Goal: Task Accomplishment & Management: Use online tool/utility

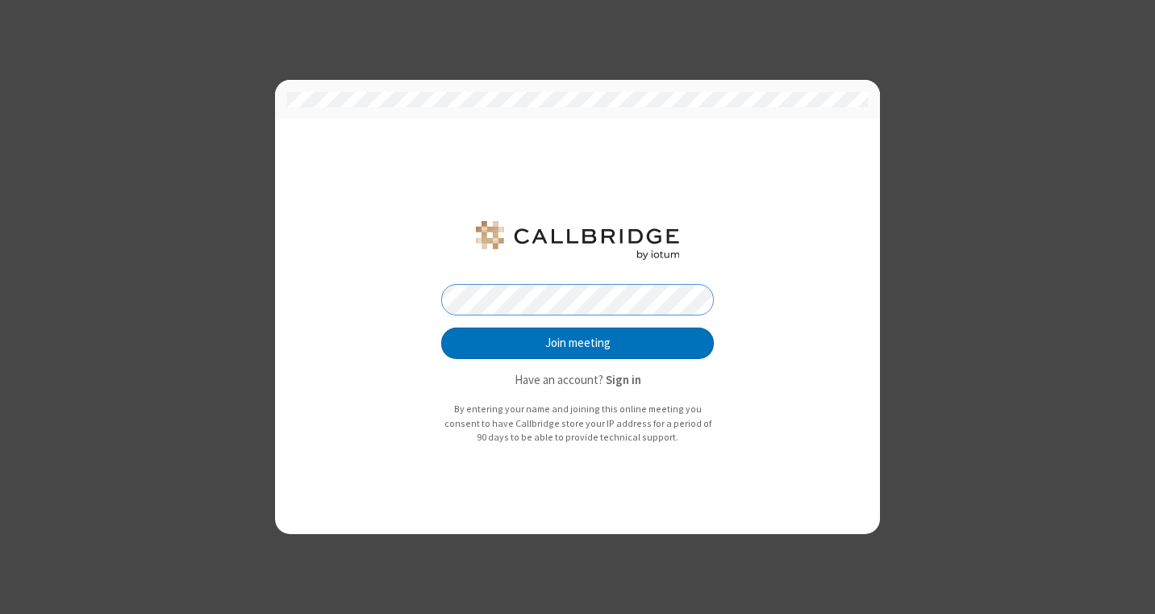
click at [441, 328] on button "Join meeting" at bounding box center [577, 344] width 273 height 32
click at [543, 341] on button "Join meeting" at bounding box center [577, 344] width 273 height 32
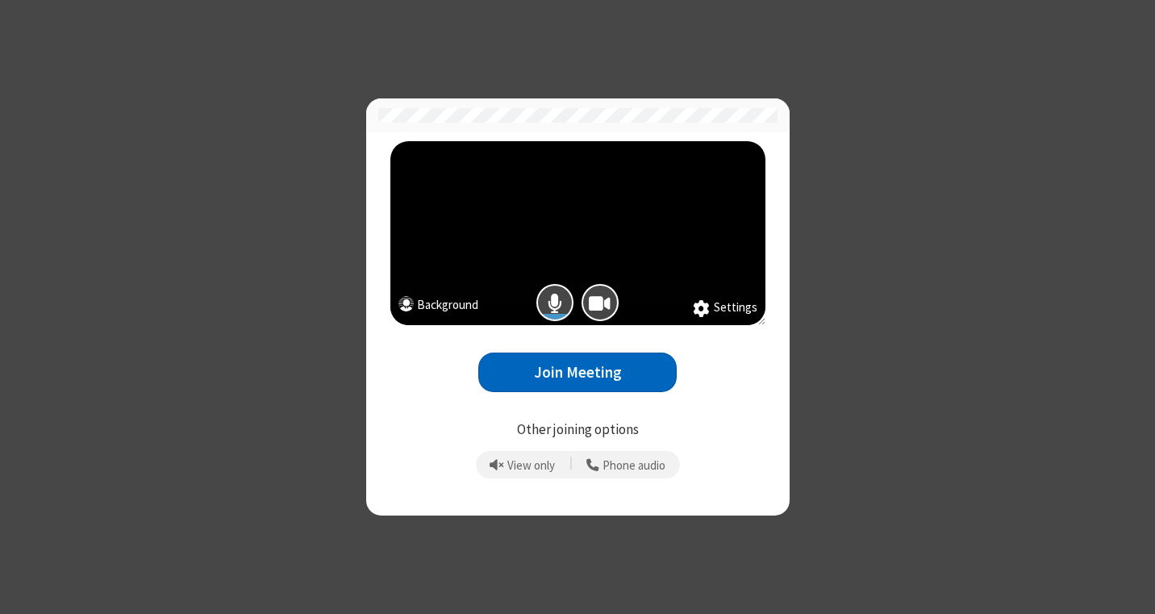
click at [576, 361] on button "Join Meeting" at bounding box center [577, 373] width 198 height 40
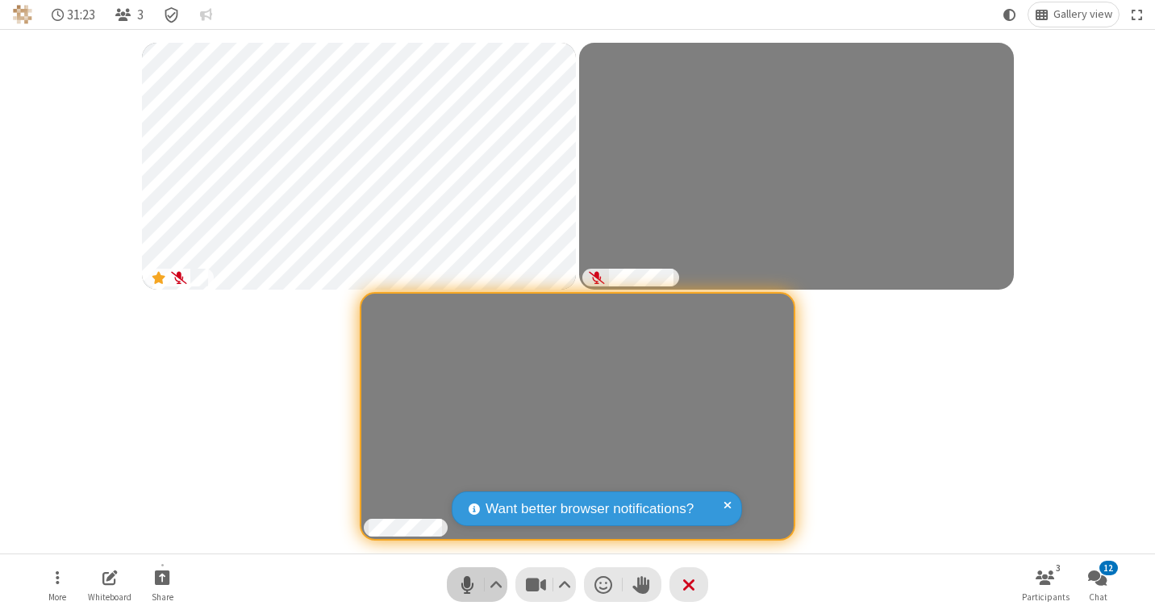
click at [458, 417] on span "Mute (⌘+Shift+A)" at bounding box center [467, 584] width 24 height 23
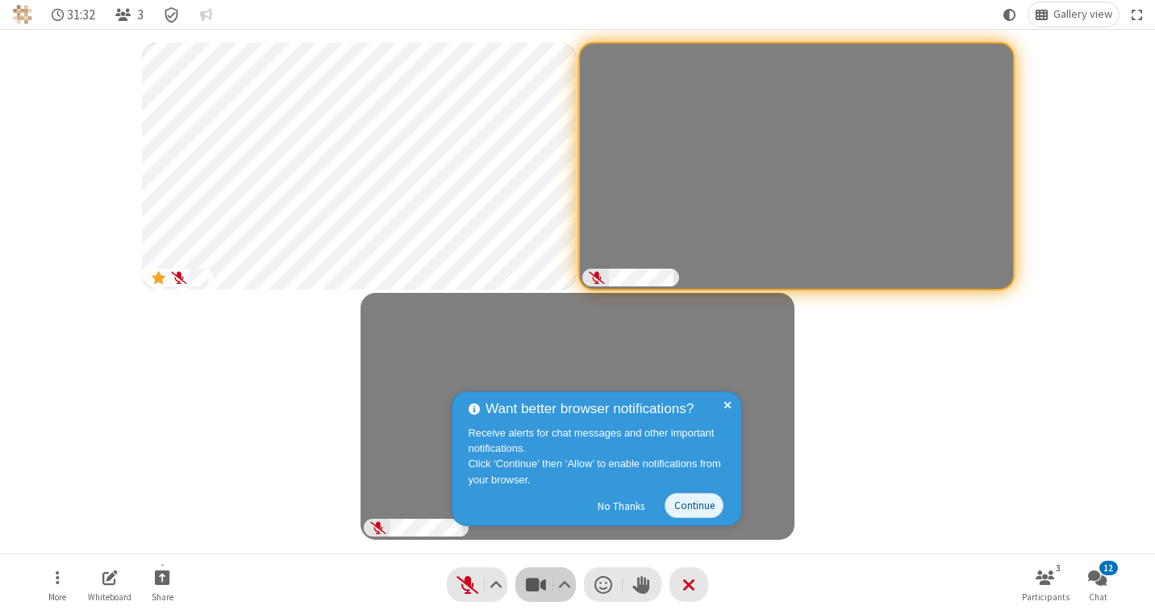
click at [530, 417] on span "Stop video (⌘+Shift+V)" at bounding box center [536, 584] width 24 height 23
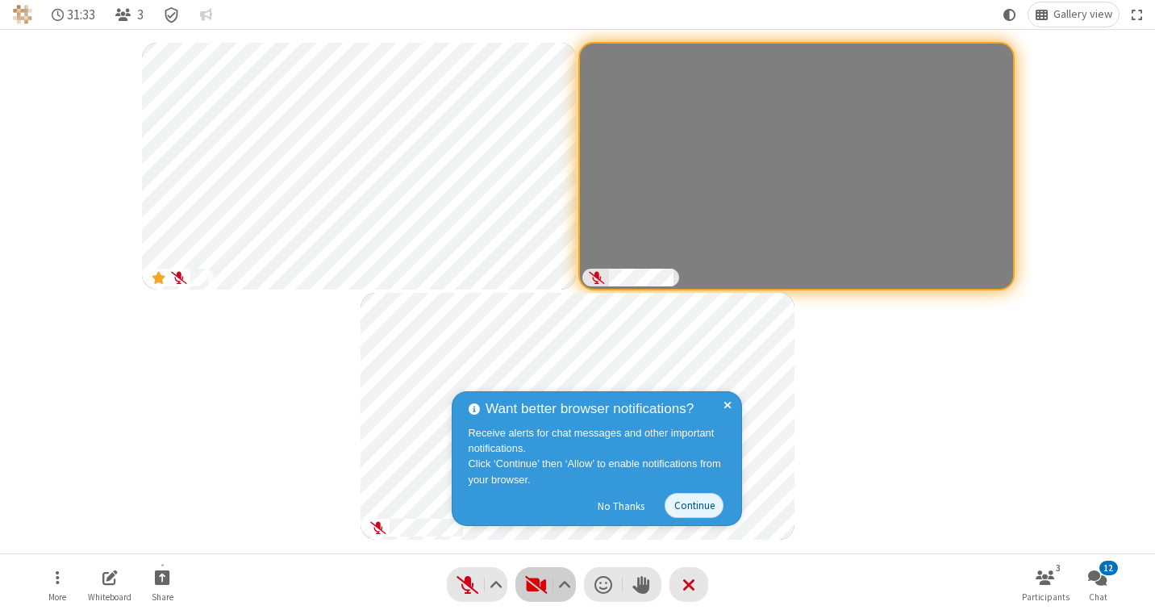
click at [531, 417] on span "Start video (⌘+Shift+V)" at bounding box center [536, 584] width 24 height 23
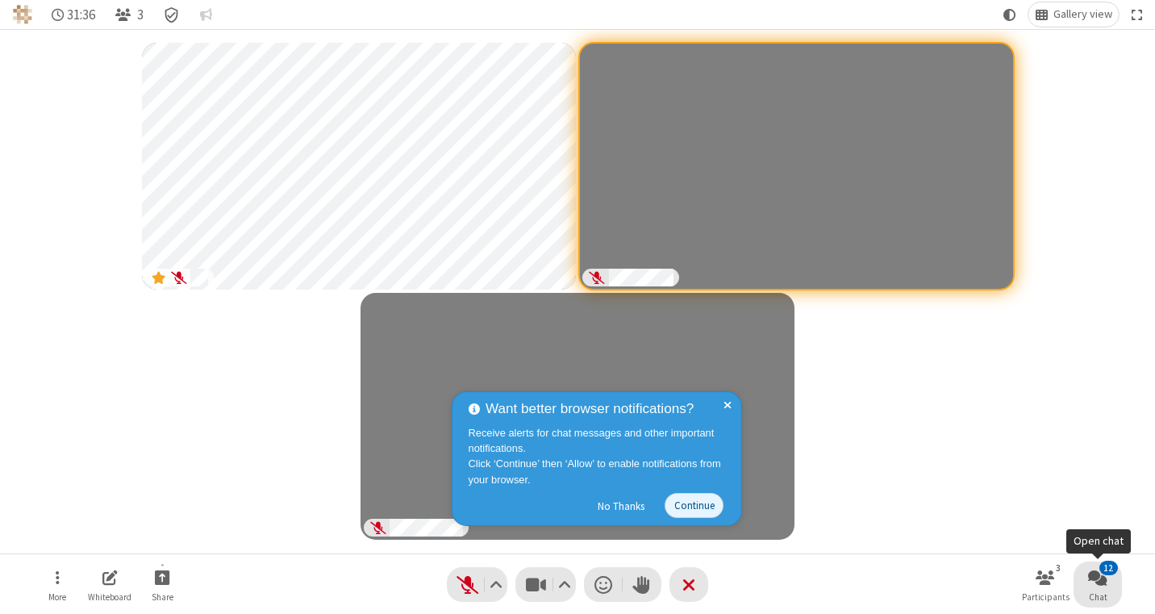
click at [819, 417] on span "Chat" at bounding box center [1098, 597] width 19 height 10
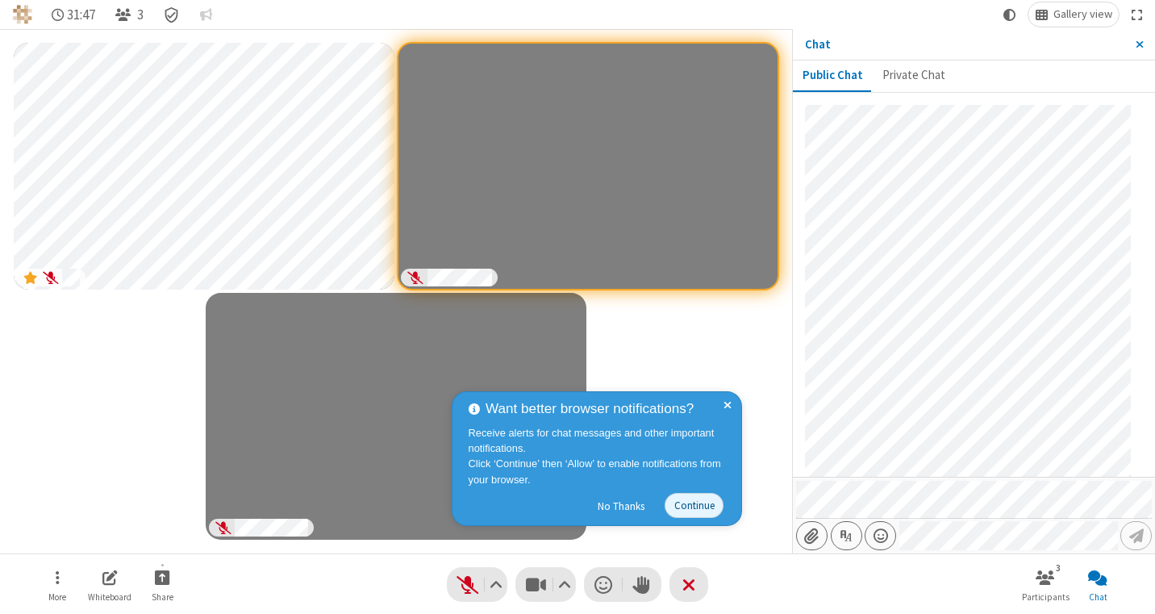
scroll to position [1527, 0]
click at [155, 417] on span "Start sharing" at bounding box center [162, 577] width 15 height 20
click at [163, 417] on span "Share my screen" at bounding box center [171, 539] width 119 height 14
click at [167, 417] on span "Start sharing" at bounding box center [162, 577] width 15 height 20
click at [182, 417] on span "Share my screen" at bounding box center [171, 539] width 119 height 14
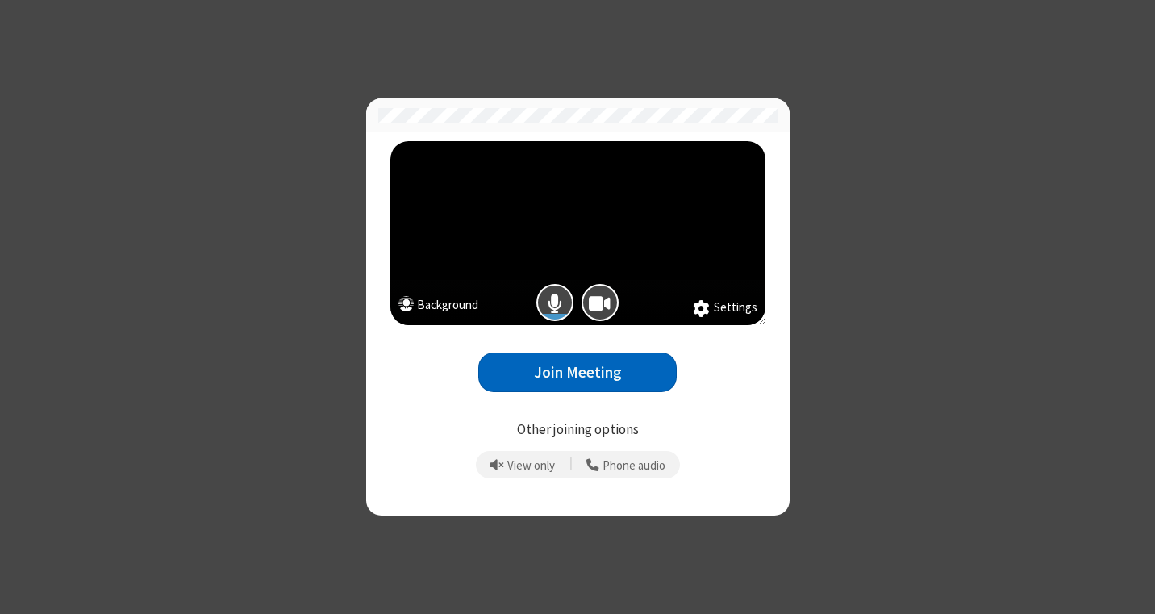
click at [562, 385] on button "Join Meeting" at bounding box center [577, 373] width 198 height 40
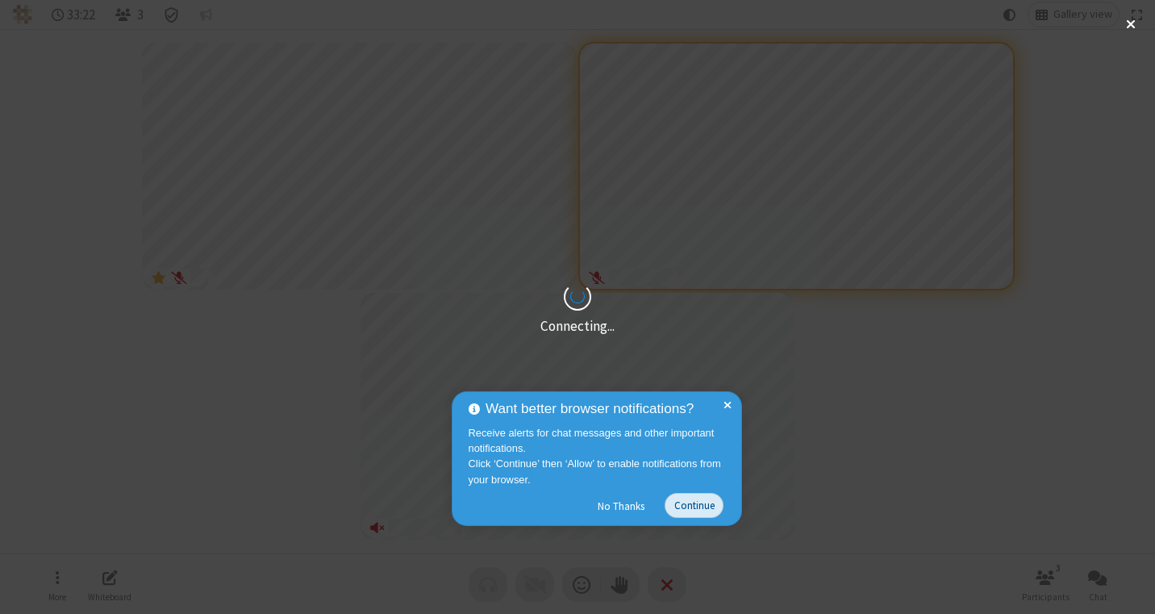
click at [703, 496] on button "Continue" at bounding box center [694, 505] width 59 height 25
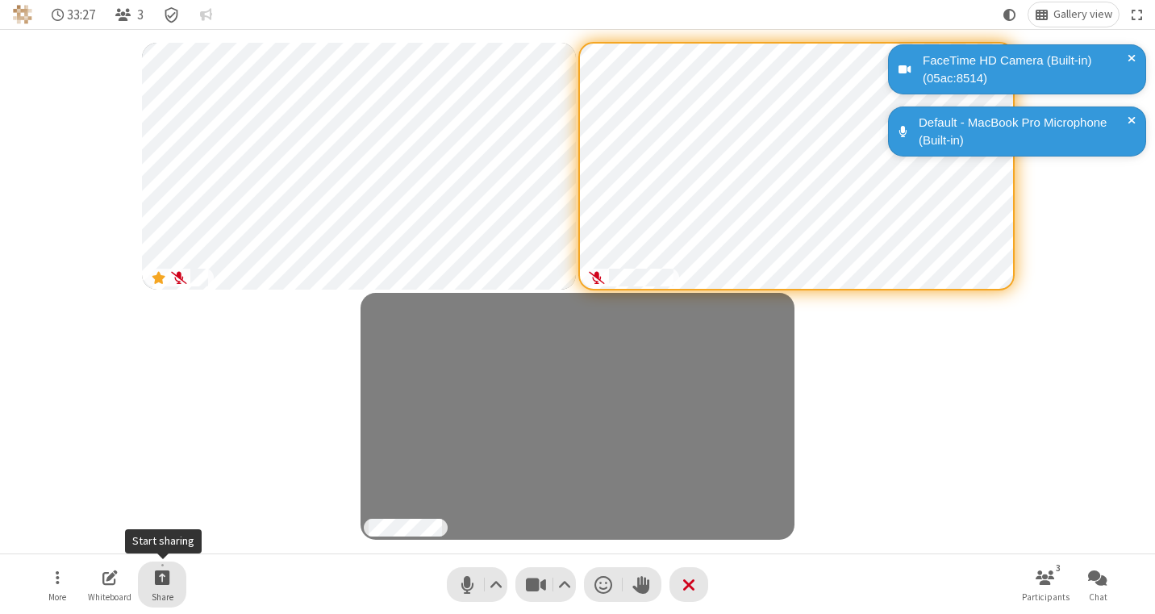
click at [160, 576] on span "Start sharing" at bounding box center [162, 577] width 15 height 20
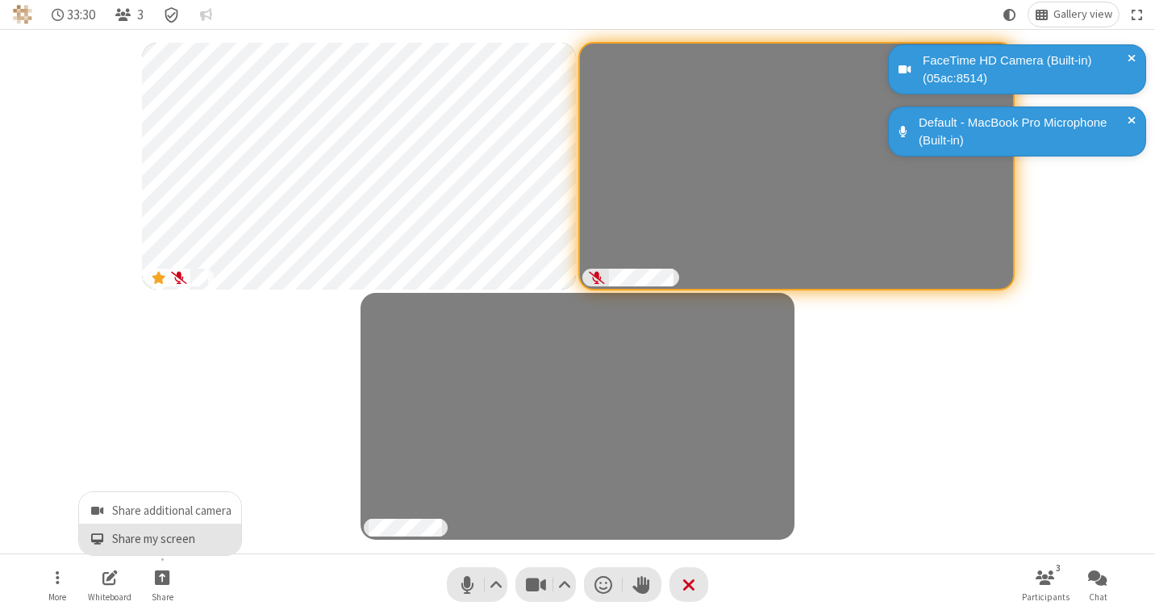
click at [198, 541] on span "Share my screen" at bounding box center [171, 539] width 119 height 14
